Goal: Register for event/course

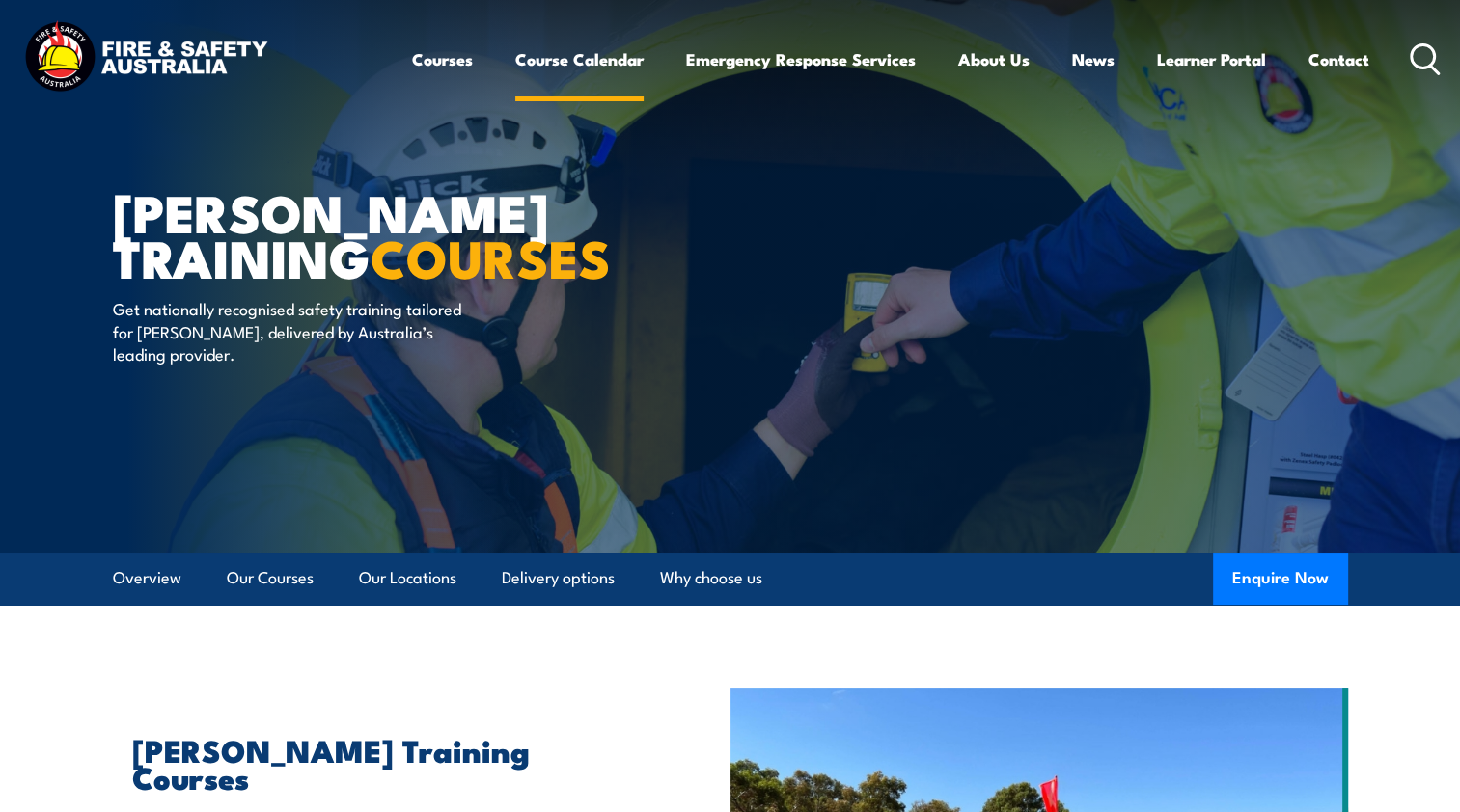
click at [559, 63] on link "Course Calendar" at bounding box center [578, 59] width 128 height 52
click at [574, 58] on link "Course Calendar" at bounding box center [578, 59] width 128 height 52
click at [573, 59] on link "Course Calendar" at bounding box center [578, 59] width 128 height 52
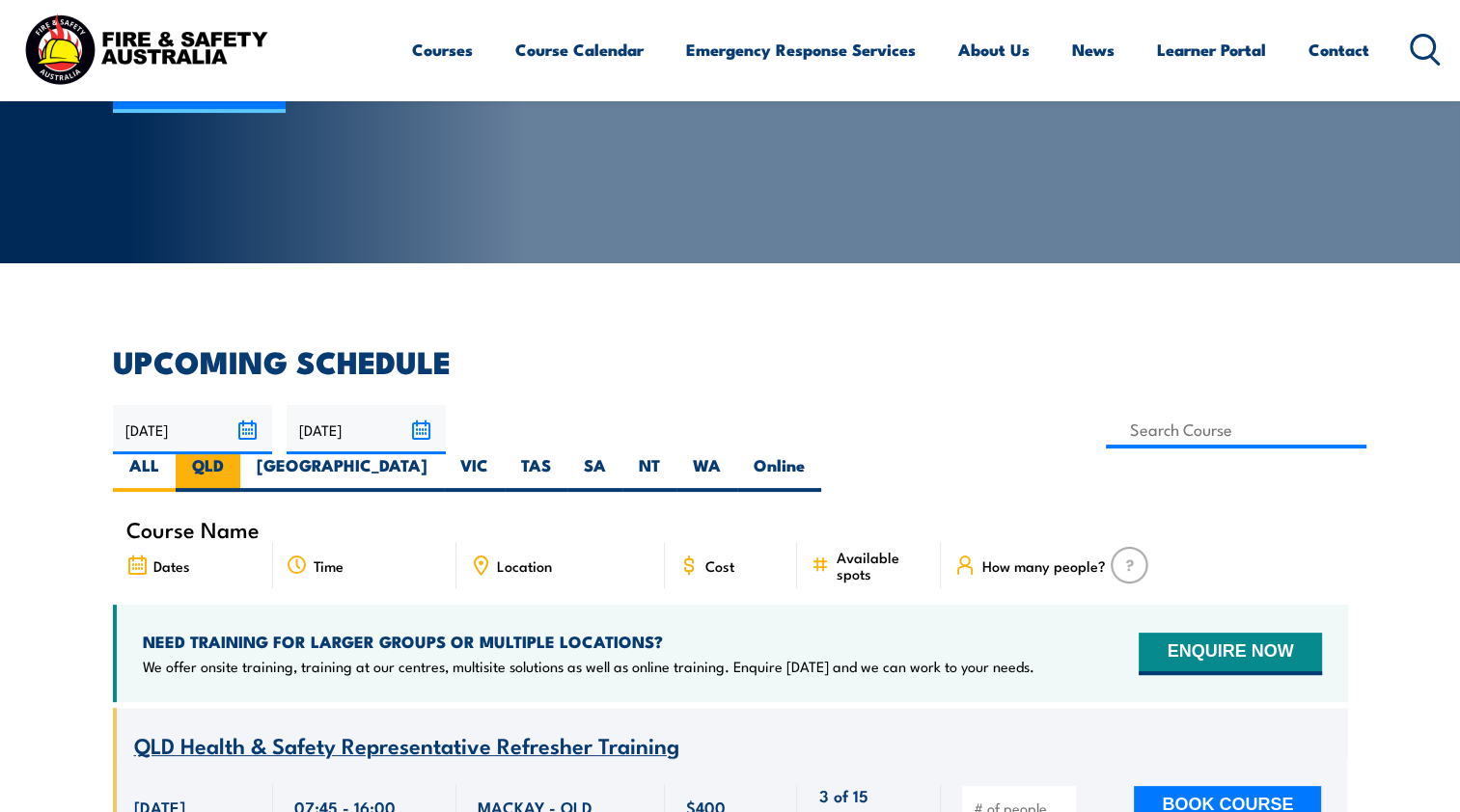
click at [240, 454] on label "QLD" at bounding box center [207, 473] width 64 height 38
click at [236, 454] on input "QLD" at bounding box center [230, 460] width 13 height 13
radio input "true"
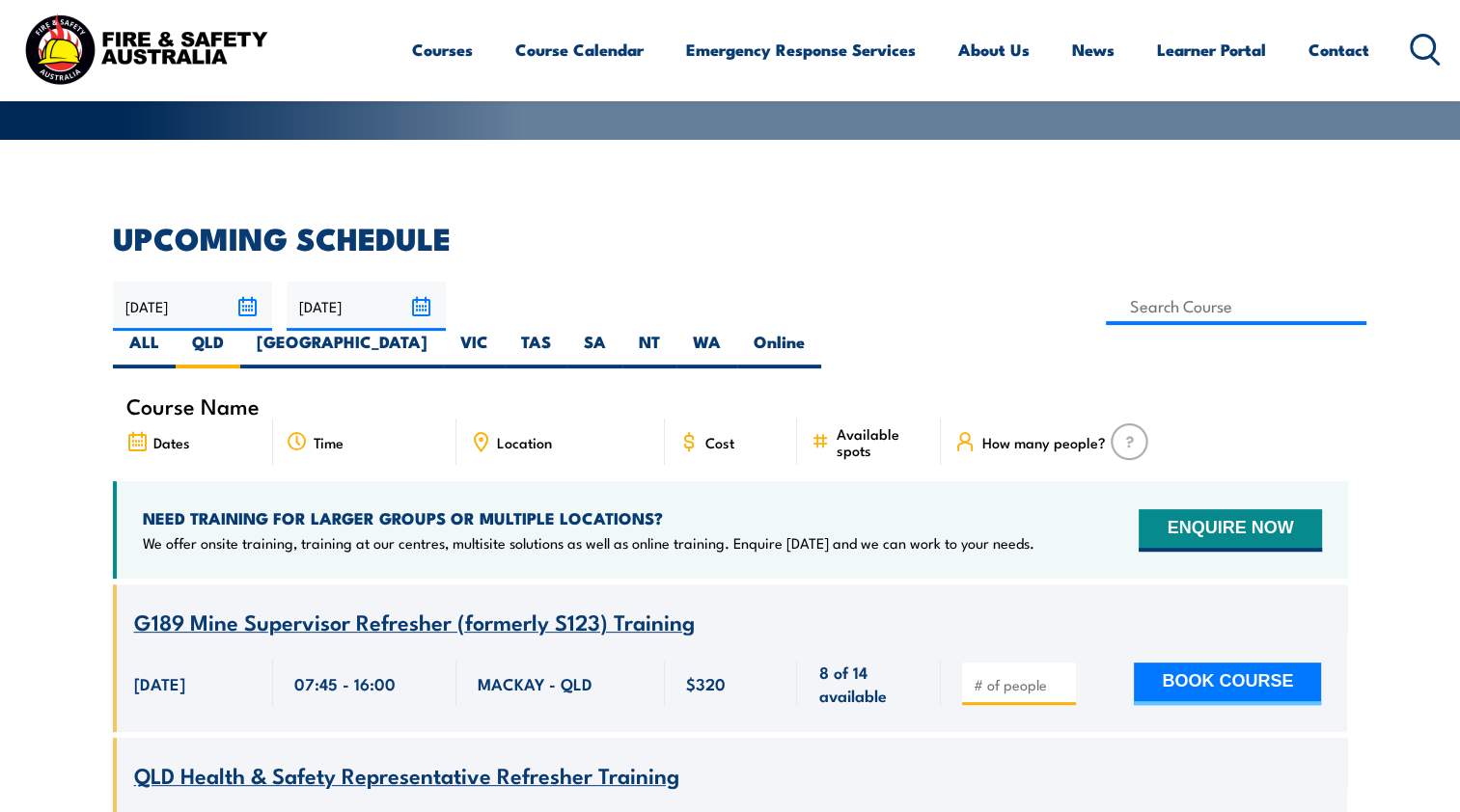
scroll to position [155, 0]
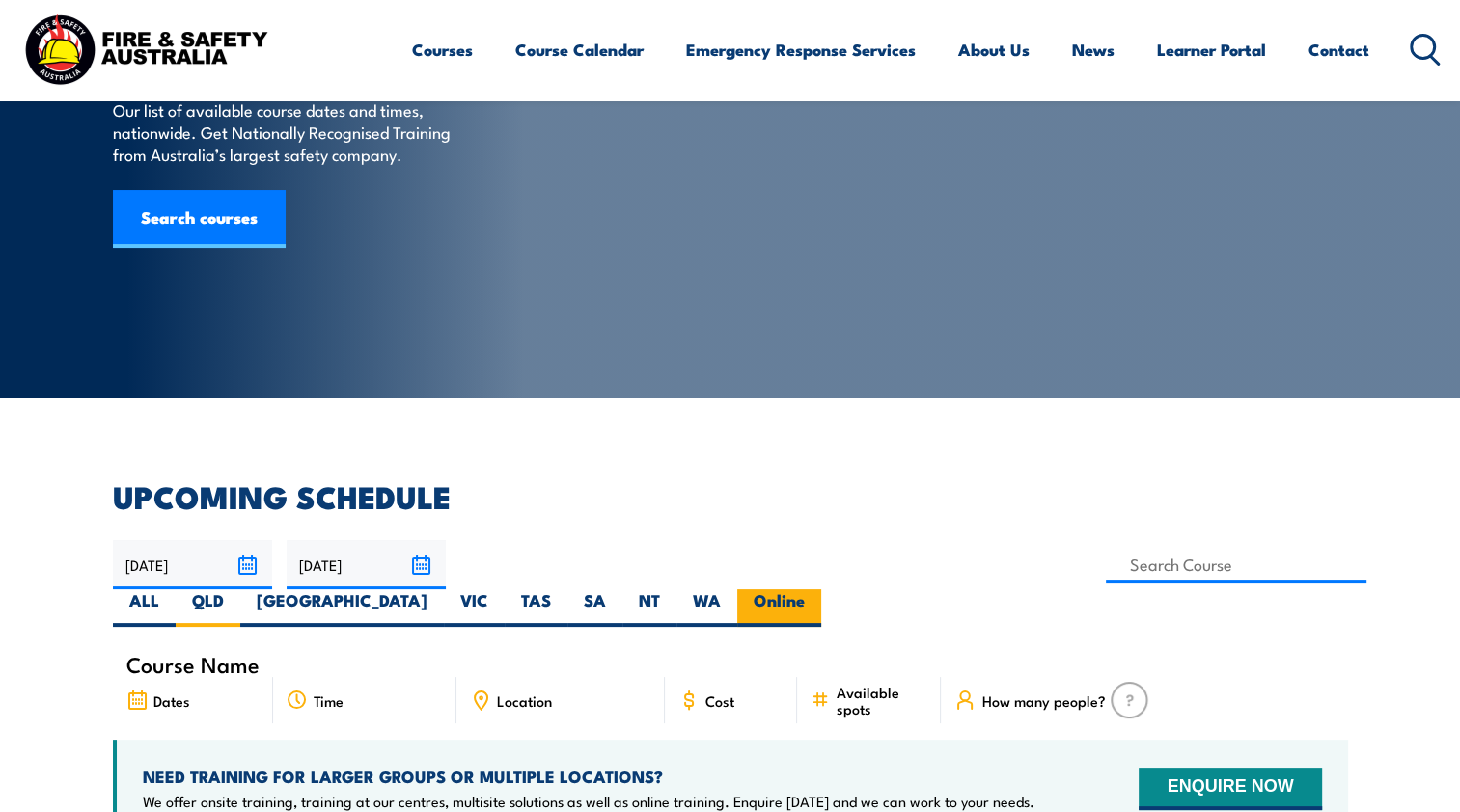
click at [821, 589] on label "Online" at bounding box center [779, 608] width 84 height 38
click at [817, 589] on input "Online" at bounding box center [810, 595] width 13 height 13
radio input "true"
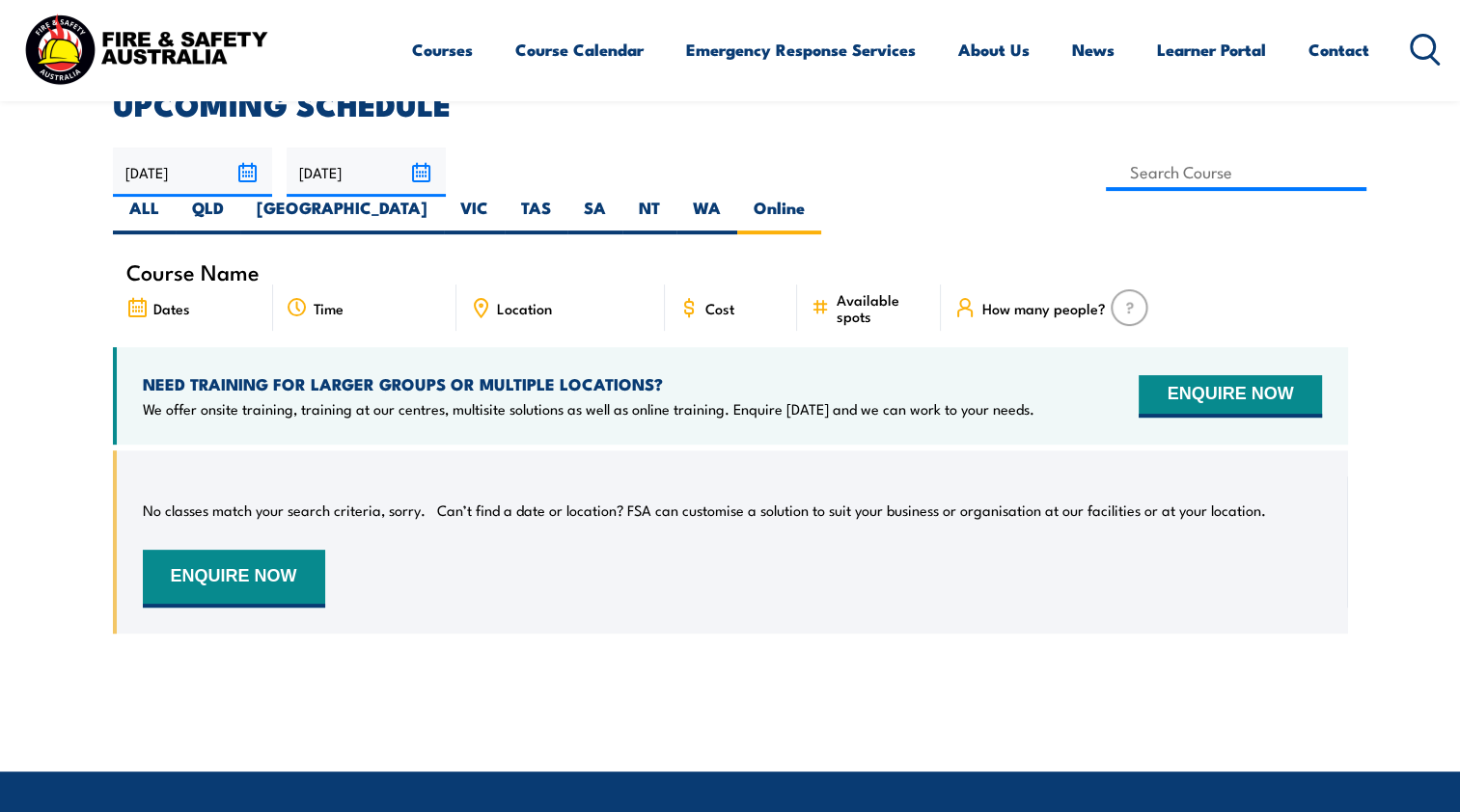
scroll to position [443, 0]
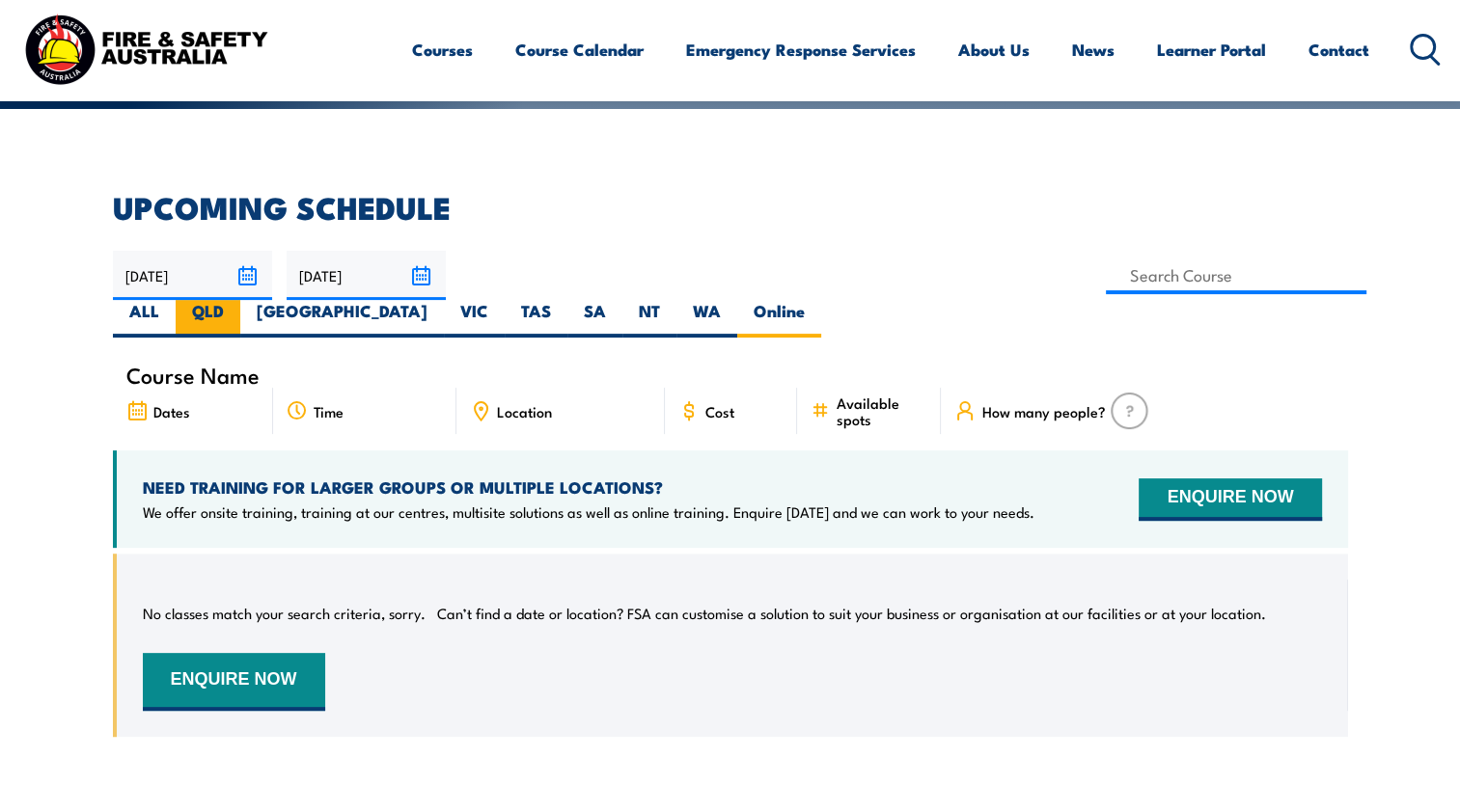
click at [240, 300] on label "QLD" at bounding box center [207, 319] width 64 height 38
click at [236, 300] on input "QLD" at bounding box center [230, 306] width 13 height 13
radio input "true"
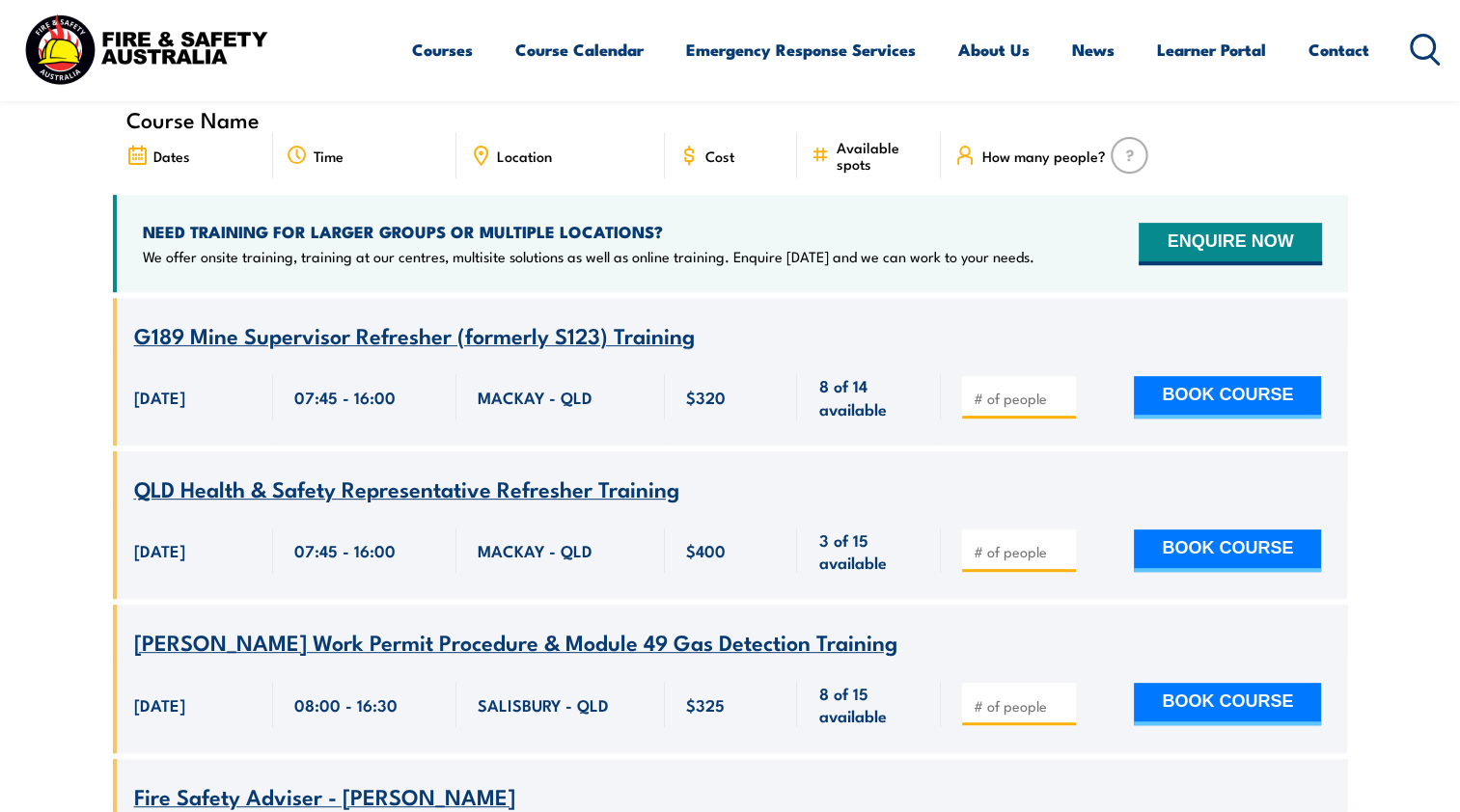
scroll to position [733, 0]
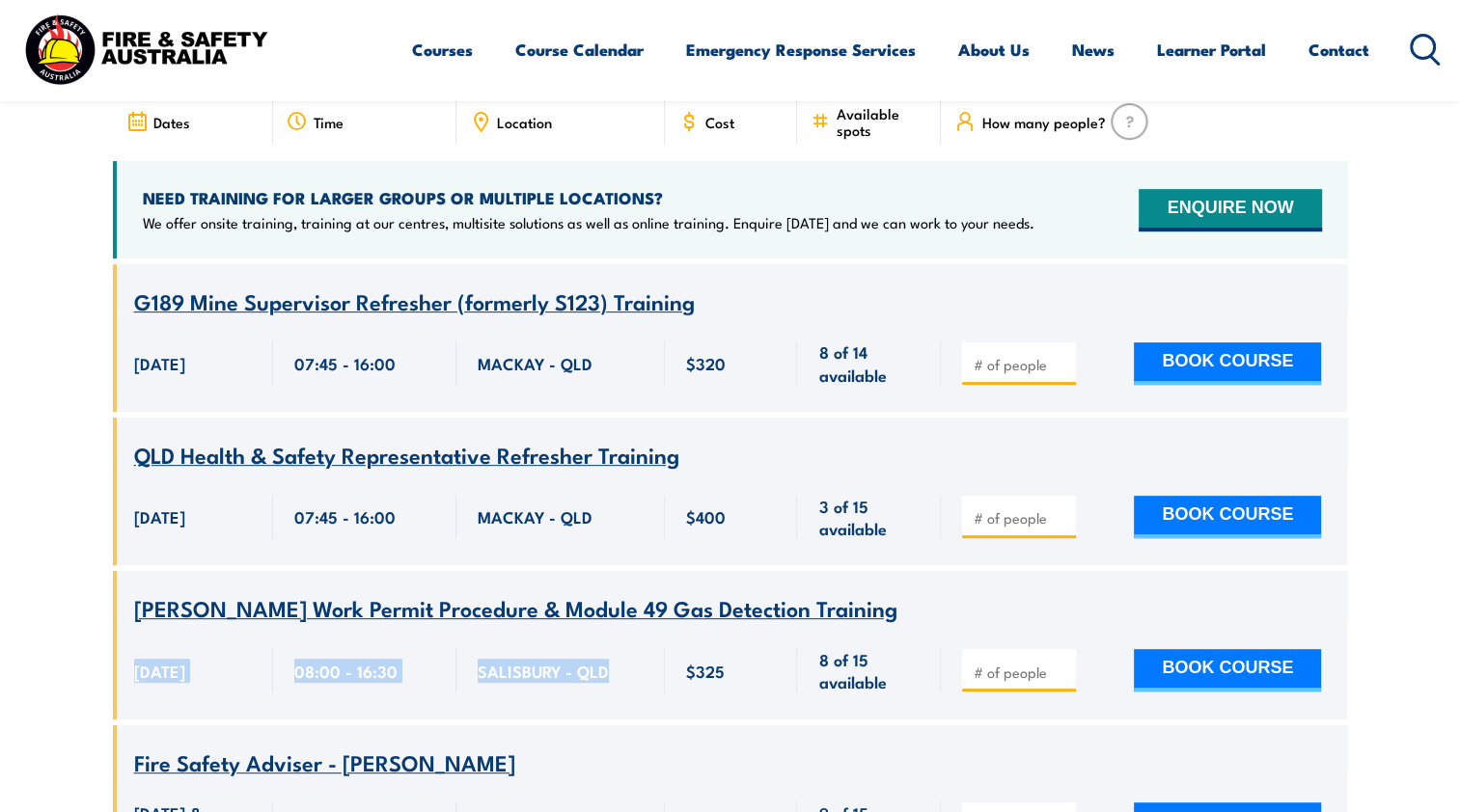
drag, startPoint x: 166, startPoint y: 616, endPoint x: 648, endPoint y: 643, distance: 482.8
click at [648, 643] on div "Course Name [PERSON_NAME] Work Permit Procedure & Module 49 Gas Detection Train…" at bounding box center [730, 644] width 1235 height 148
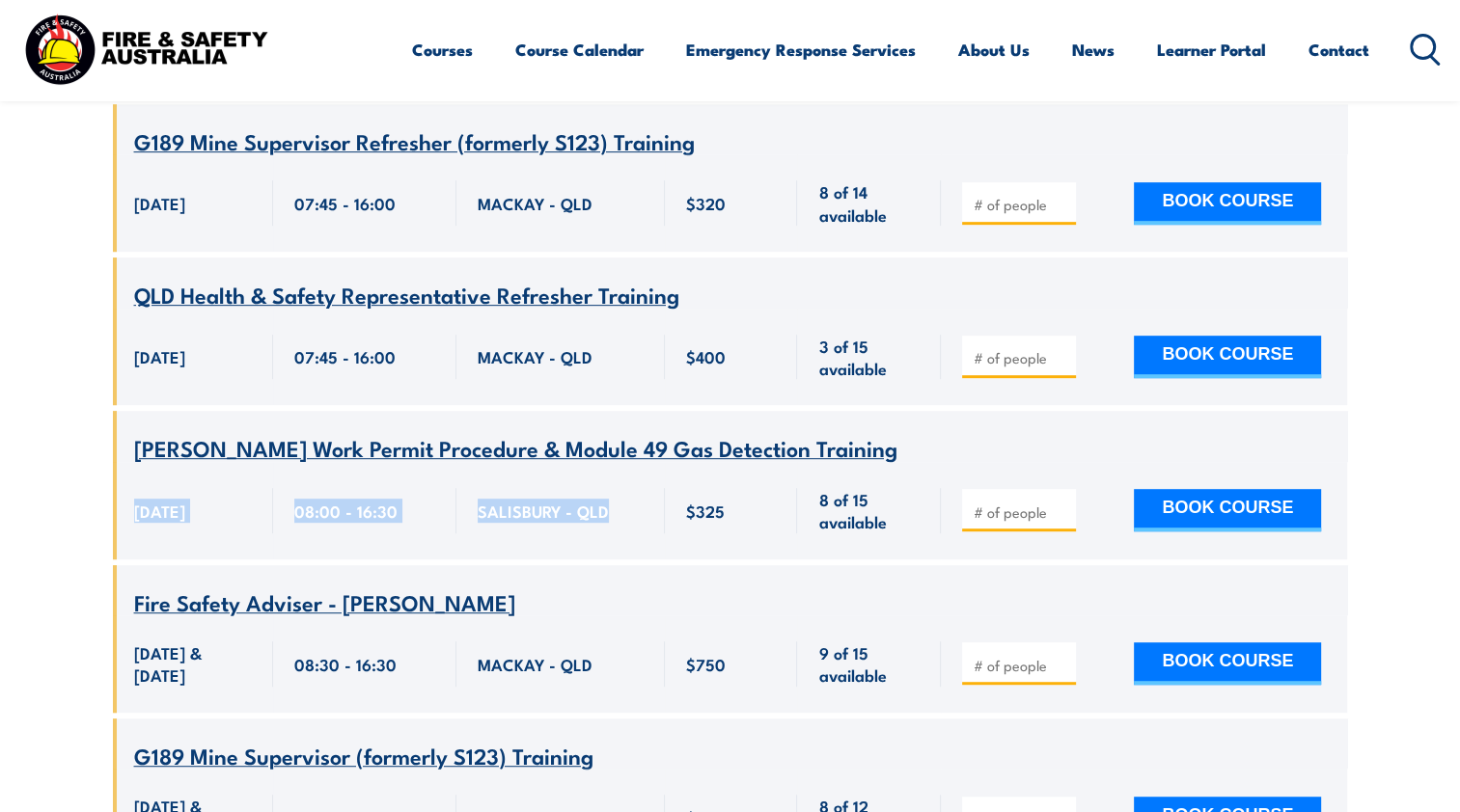
scroll to position [926, 0]
